Goal: Information Seeking & Learning: Compare options

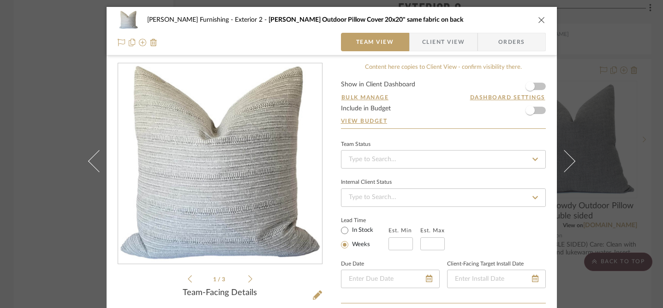
click at [538, 16] on icon "close" at bounding box center [541, 19] width 7 height 7
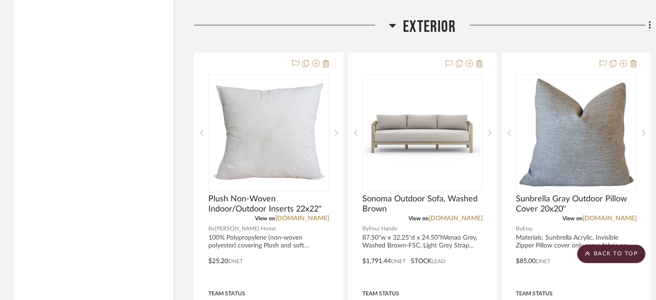
scroll to position [9396, 0]
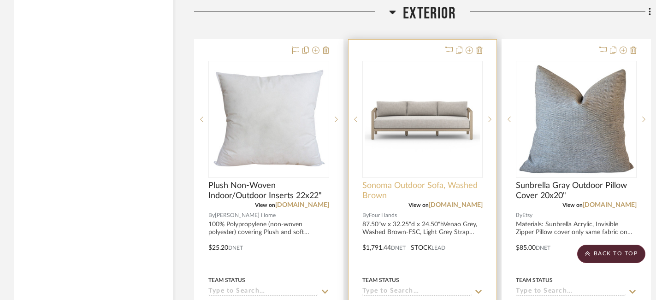
click at [446, 181] on span "Sonoma Outdoor Sofa, Washed Brown" at bounding box center [423, 191] width 121 height 20
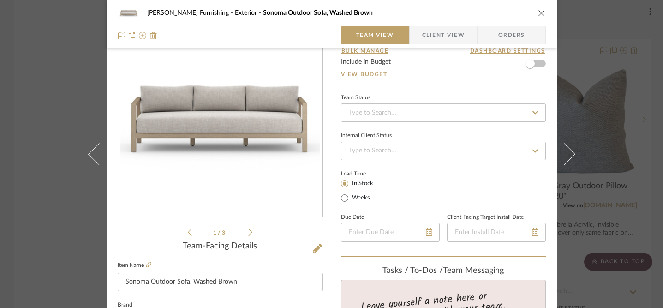
scroll to position [3, 0]
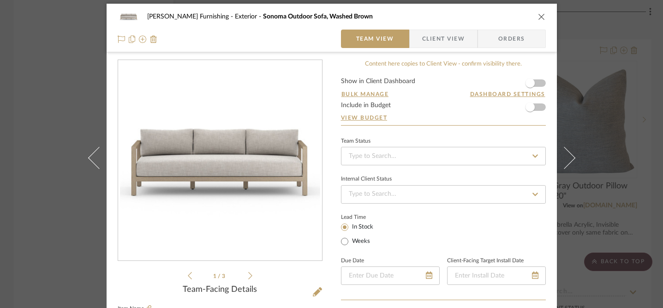
click at [248, 275] on icon at bounding box center [250, 275] width 4 height 8
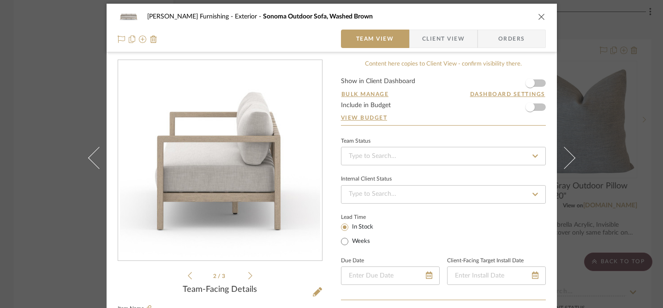
click at [248, 275] on icon at bounding box center [250, 275] width 4 height 8
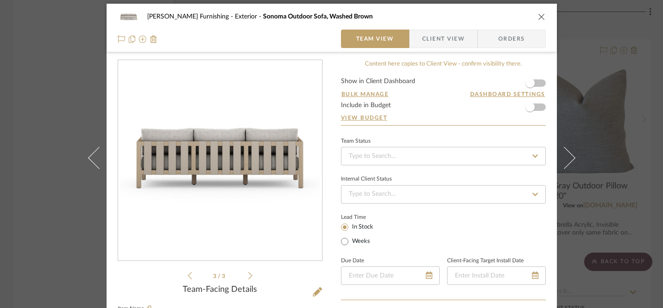
click at [538, 16] on icon "close" at bounding box center [541, 16] width 7 height 7
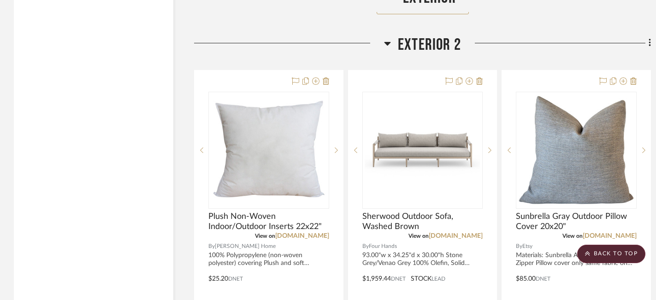
scroll to position [10674, 0]
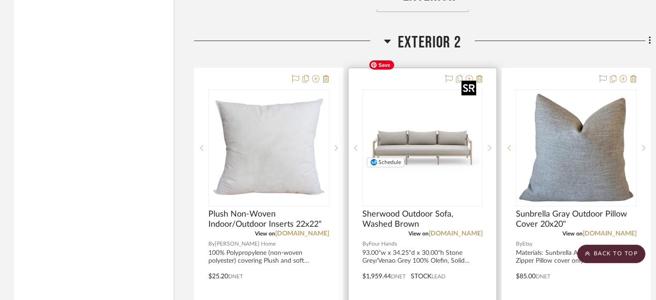
click at [429, 112] on img "0" at bounding box center [422, 147] width 115 height 115
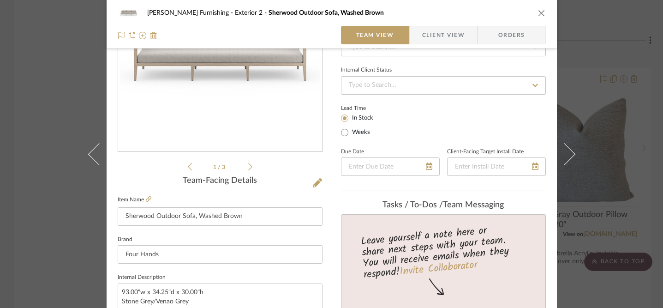
scroll to position [73, 0]
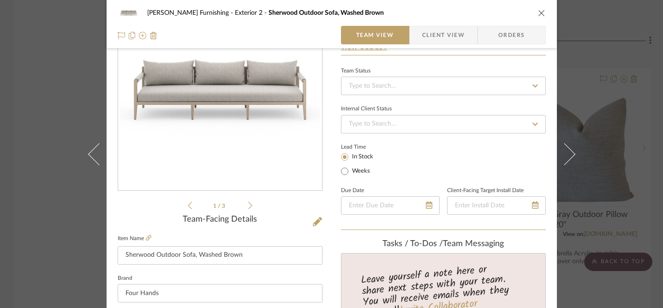
click at [248, 204] on icon at bounding box center [250, 205] width 4 height 8
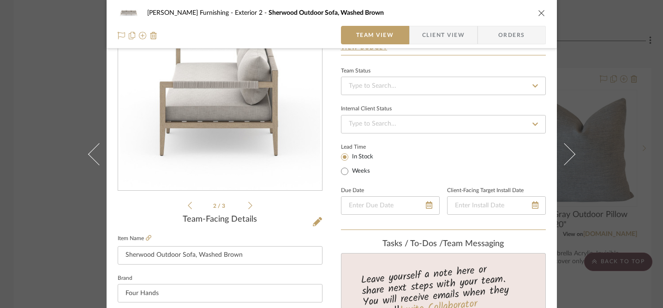
click at [248, 204] on icon at bounding box center [250, 205] width 4 height 8
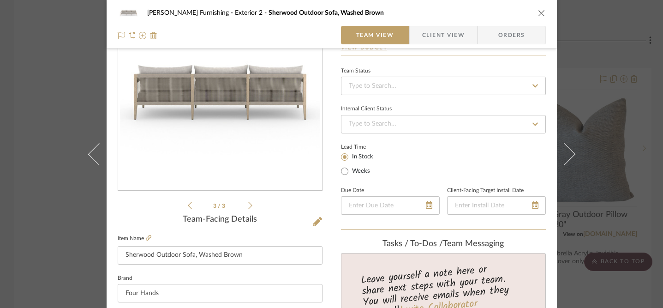
click at [188, 204] on icon at bounding box center [190, 205] width 4 height 8
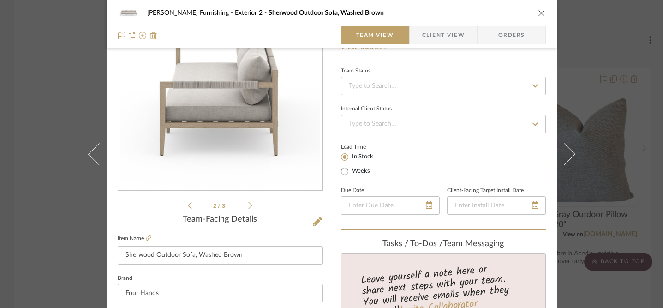
click at [248, 204] on icon at bounding box center [250, 205] width 4 height 8
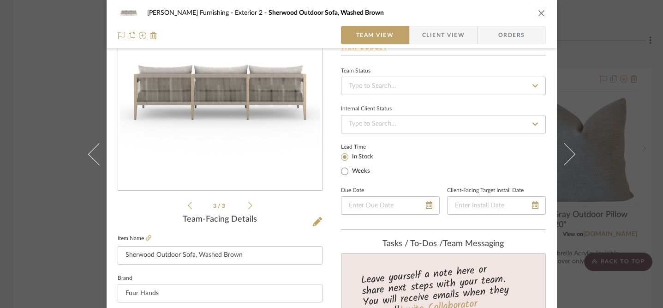
click at [36, 51] on div "[PERSON_NAME] Furnishing Exterior 2 Sherwood Outdoor Sofa, Washed Brown Team Vi…" at bounding box center [331, 154] width 663 height 308
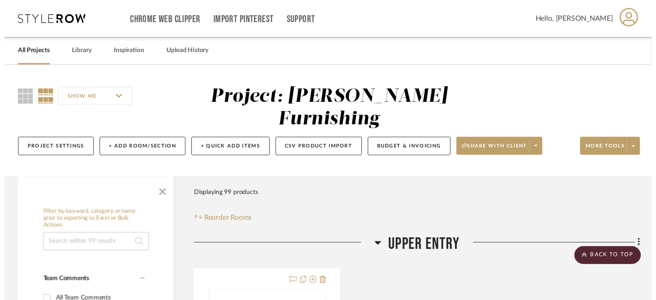
scroll to position [10674, 0]
